Goal: Transaction & Acquisition: Book appointment/travel/reservation

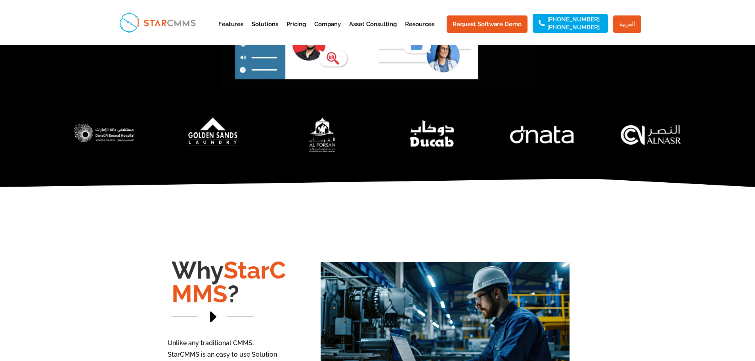
click at [636, 22] on link "العربية" at bounding box center [627, 23] width 28 height 17
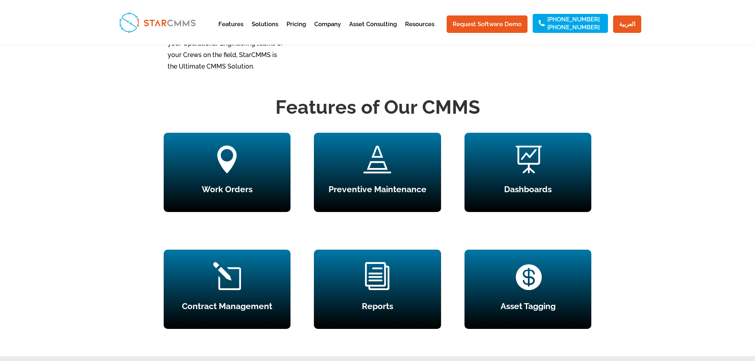
scroll to position [665, 0]
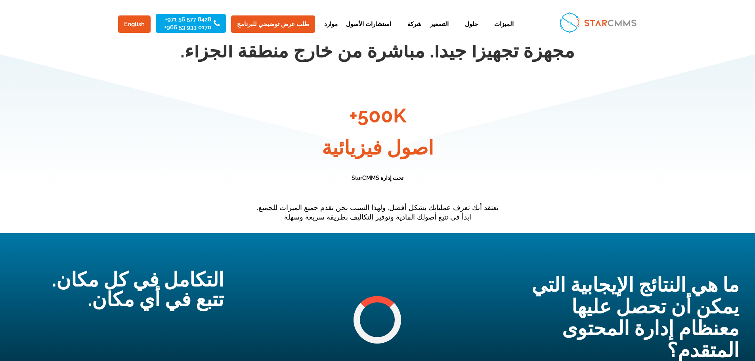
scroll to position [2193, 0]
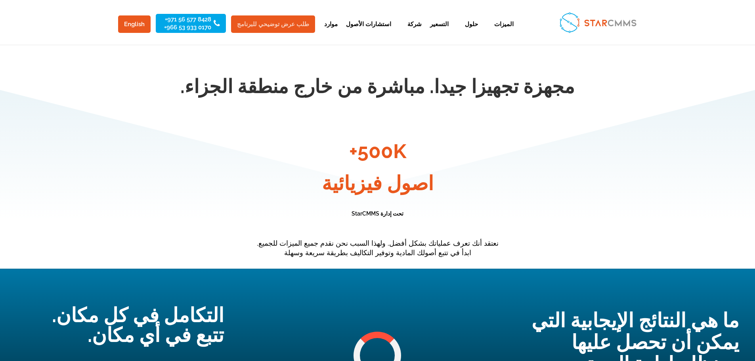
click at [271, 24] on link "طلب عرض توضيحي للبرنامج" at bounding box center [273, 23] width 84 height 17
